Goal: Entertainment & Leisure: Consume media (video, audio)

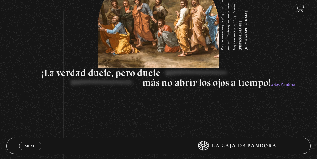
scroll to position [656, 0]
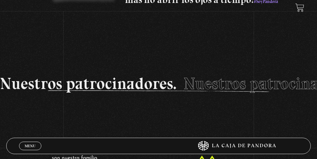
click at [28, 148] on span "Menu" at bounding box center [30, 146] width 11 height 4
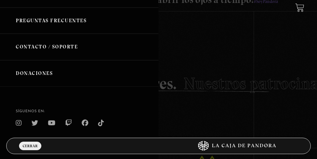
scroll to position [31, 0]
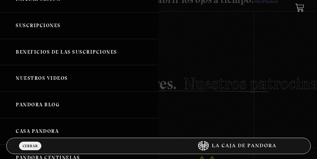
click at [45, 79] on link "Nuestros Videos" at bounding box center [79, 78] width 158 height 27
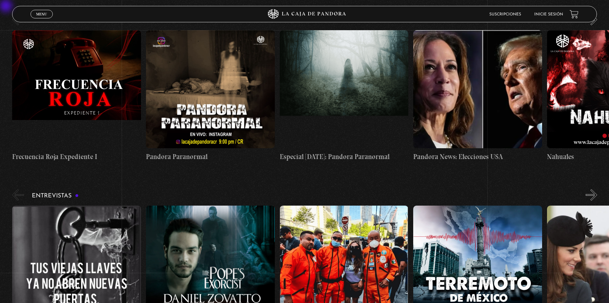
scroll to position [1903, 0]
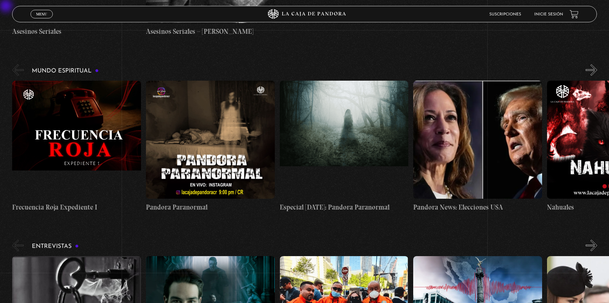
click at [317, 64] on button "»" at bounding box center [591, 69] width 11 height 11
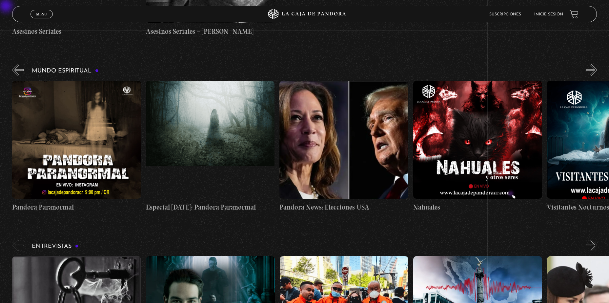
click at [317, 64] on button "»" at bounding box center [591, 69] width 11 height 11
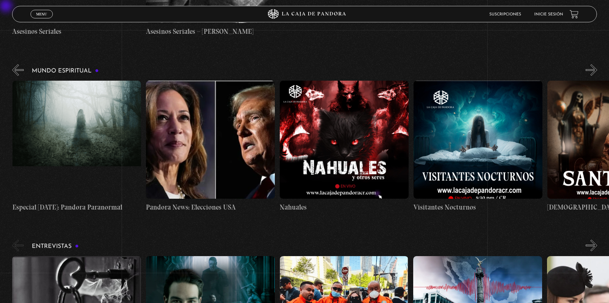
click at [317, 64] on button "»" at bounding box center [591, 69] width 11 height 11
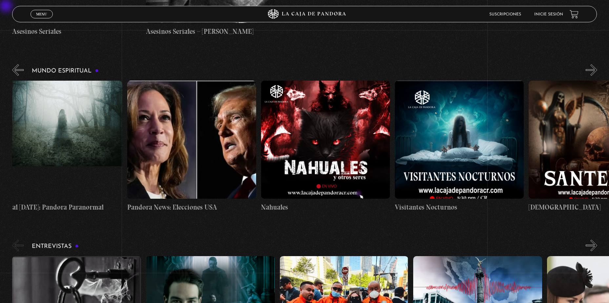
click at [317, 64] on button "»" at bounding box center [591, 69] width 11 height 11
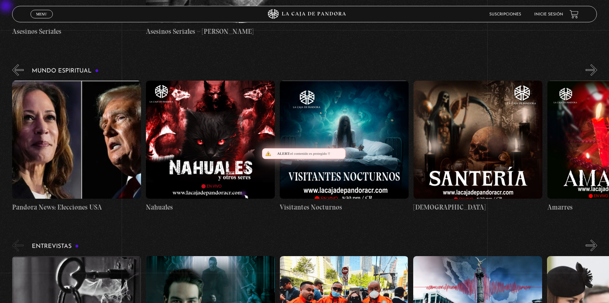
click at [317, 64] on button "»" at bounding box center [591, 69] width 11 height 11
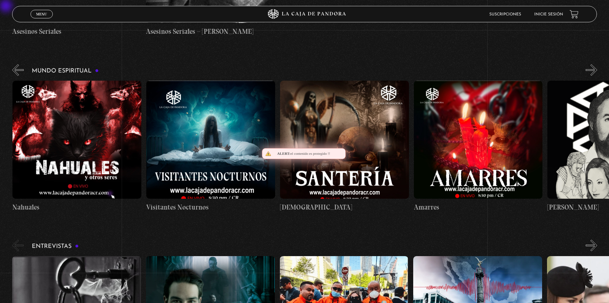
click at [317, 64] on button "»" at bounding box center [591, 69] width 11 height 11
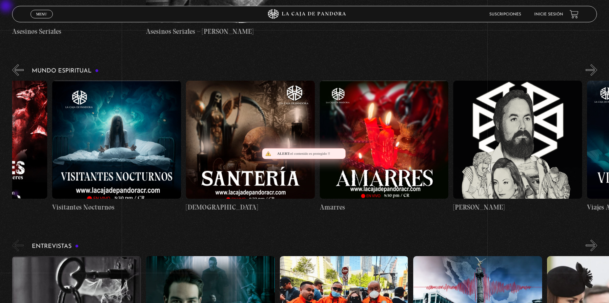
click at [317, 64] on button "»" at bounding box center [591, 69] width 11 height 11
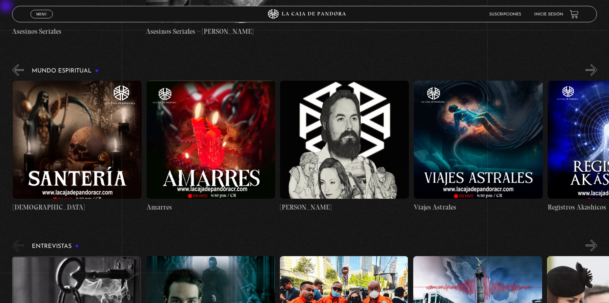
click at [317, 64] on button "»" at bounding box center [591, 69] width 11 height 11
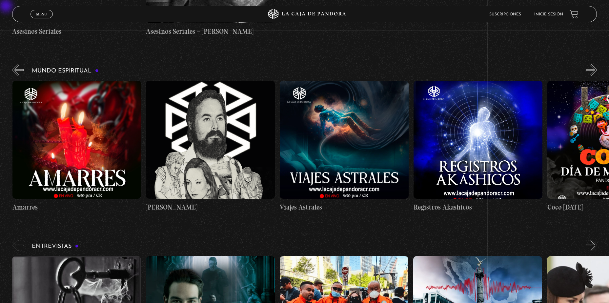
click at [317, 64] on button "»" at bounding box center [591, 69] width 11 height 11
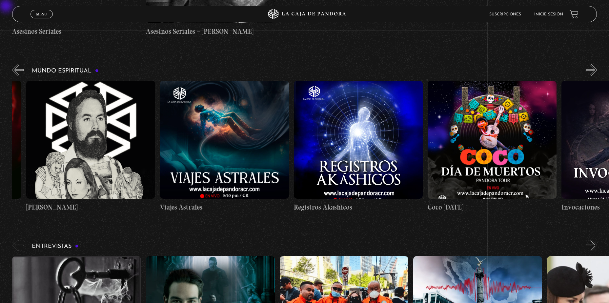
click at [317, 64] on button "»" at bounding box center [591, 69] width 11 height 11
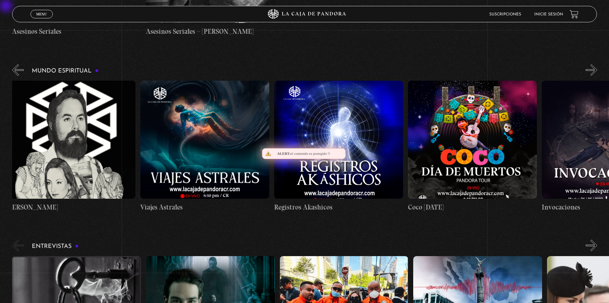
click at [317, 64] on button "»" at bounding box center [591, 69] width 11 height 11
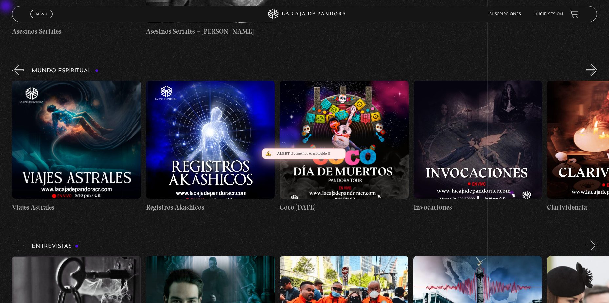
click at [317, 64] on button "»" at bounding box center [591, 69] width 11 height 11
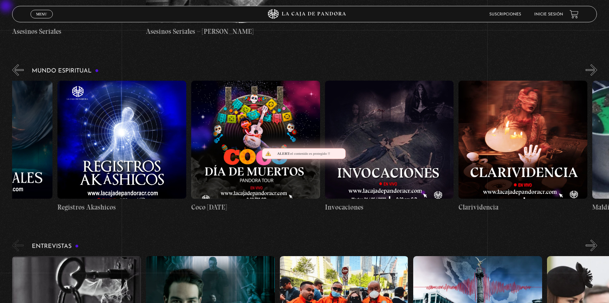
click at [317, 64] on button "»" at bounding box center [591, 69] width 11 height 11
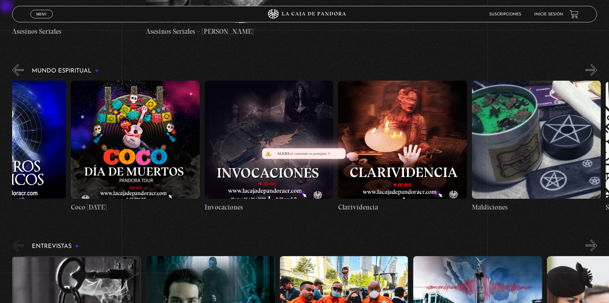
click at [317, 64] on button "»" at bounding box center [591, 69] width 11 height 11
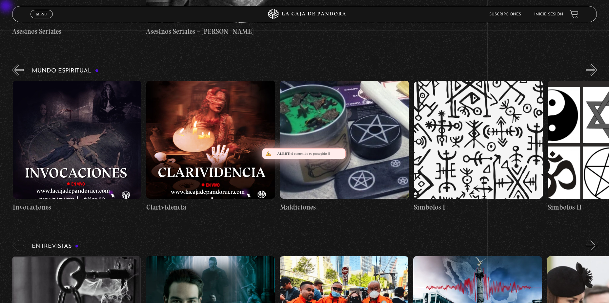
click at [317, 64] on button "»" at bounding box center [591, 69] width 11 height 11
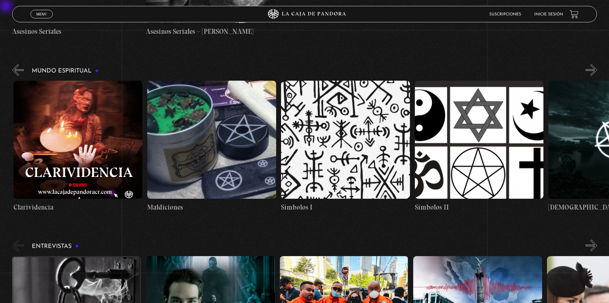
click at [317, 64] on button "»" at bounding box center [591, 69] width 11 height 11
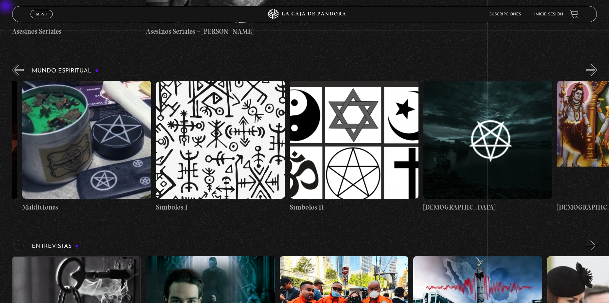
click at [317, 64] on button "»" at bounding box center [591, 69] width 11 height 11
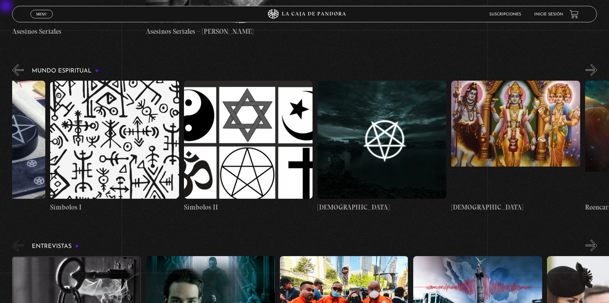
click at [317, 64] on button "»" at bounding box center [591, 69] width 11 height 11
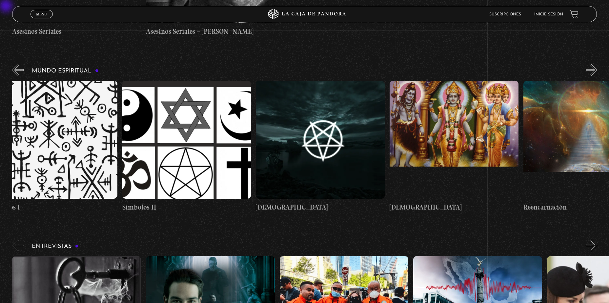
scroll to position [0, 2074]
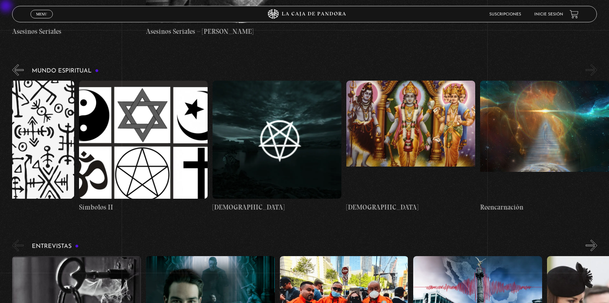
click at [317, 64] on button "»" at bounding box center [591, 69] width 11 height 11
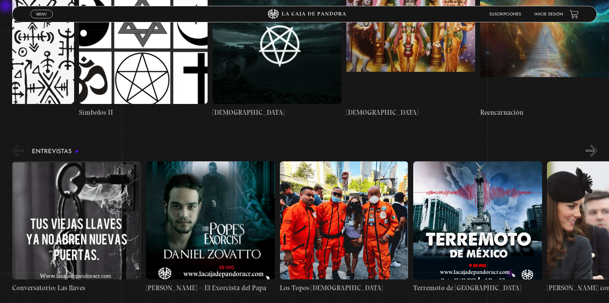
scroll to position [1929, 0]
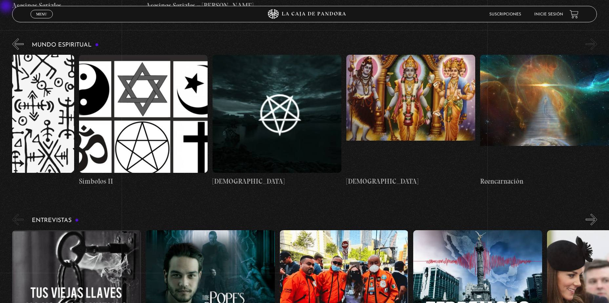
click at [270, 69] on figure at bounding box center [277, 114] width 129 height 118
click at [271, 80] on figure at bounding box center [277, 114] width 129 height 118
